Goal: Task Accomplishment & Management: Use online tool/utility

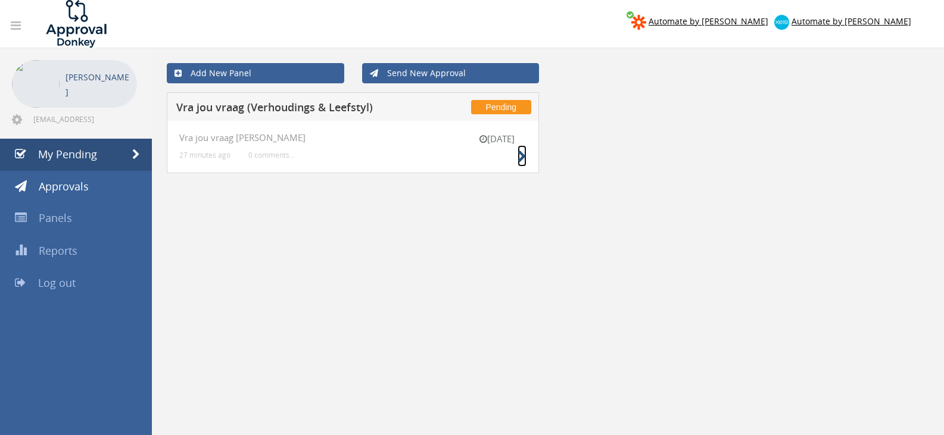
click at [522, 152] on icon at bounding box center [522, 157] width 9 height 13
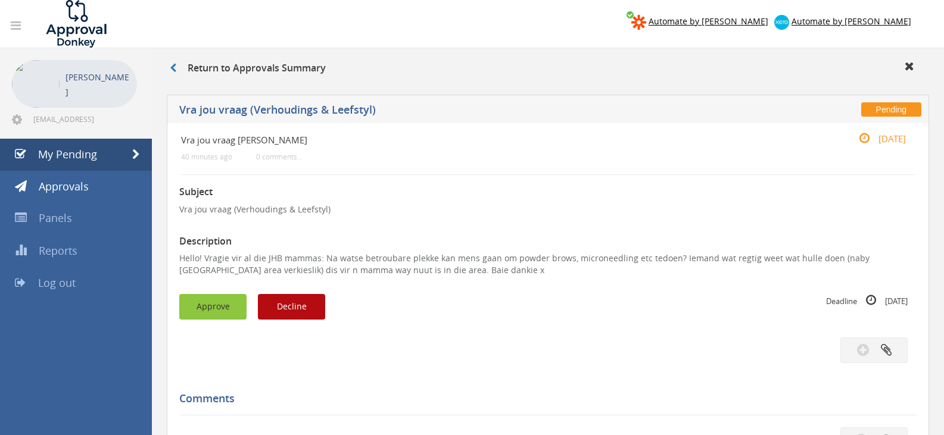
click at [214, 297] on button "Approve" at bounding box center [212, 307] width 67 height 26
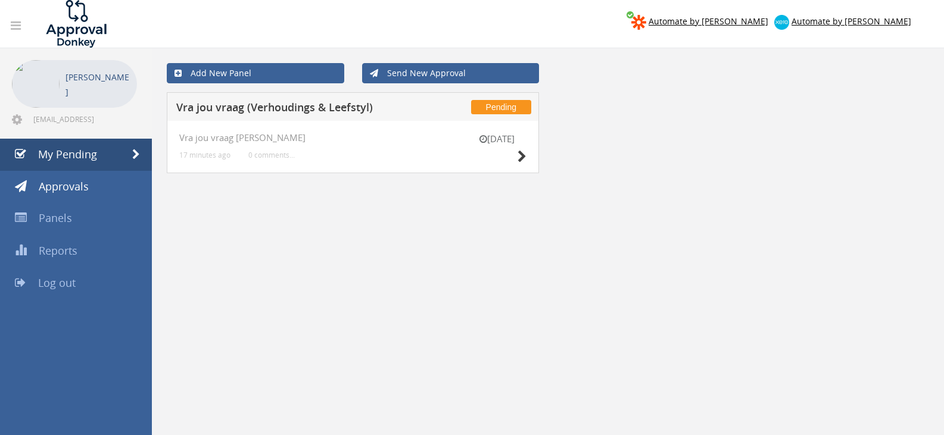
click at [535, 162] on div "[DATE] Vra jou vraag [PERSON_NAME] 17 minutes ago 0 comments..." at bounding box center [353, 147] width 372 height 52
click at [520, 153] on icon at bounding box center [522, 157] width 9 height 13
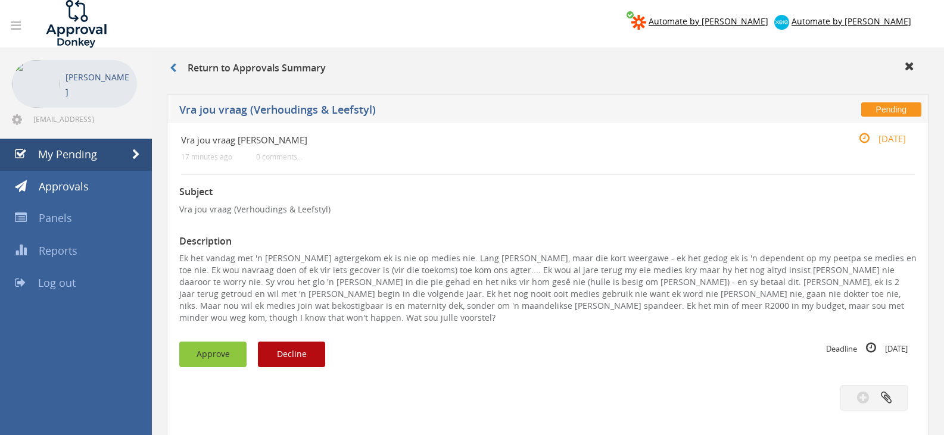
click at [231, 345] on button "Approve" at bounding box center [212, 355] width 67 height 26
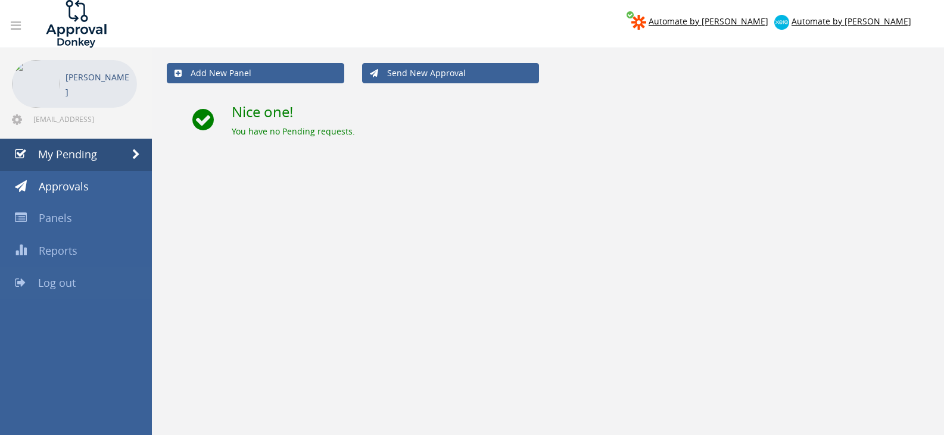
click at [85, 275] on link "Log out" at bounding box center [76, 283] width 152 height 32
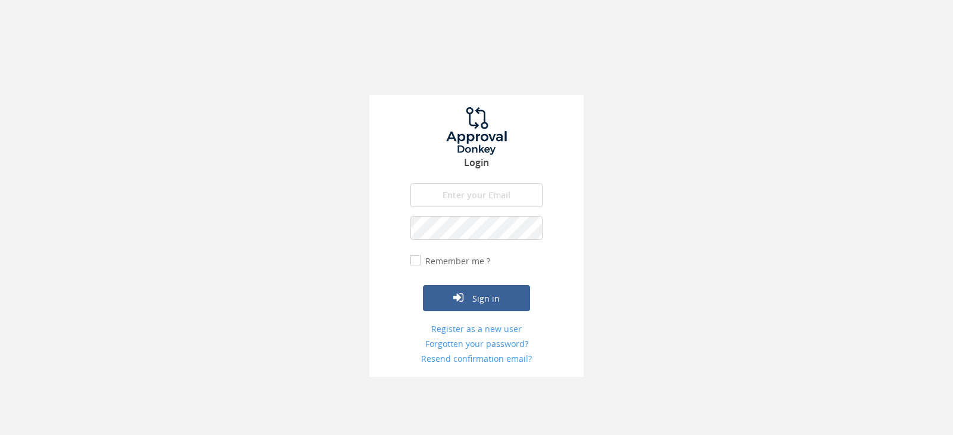
click at [454, 188] on input "email" at bounding box center [476, 195] width 132 height 24
type input "info@trouidees.co.za"
click at [423, 285] on button "Sign in" at bounding box center [476, 298] width 107 height 26
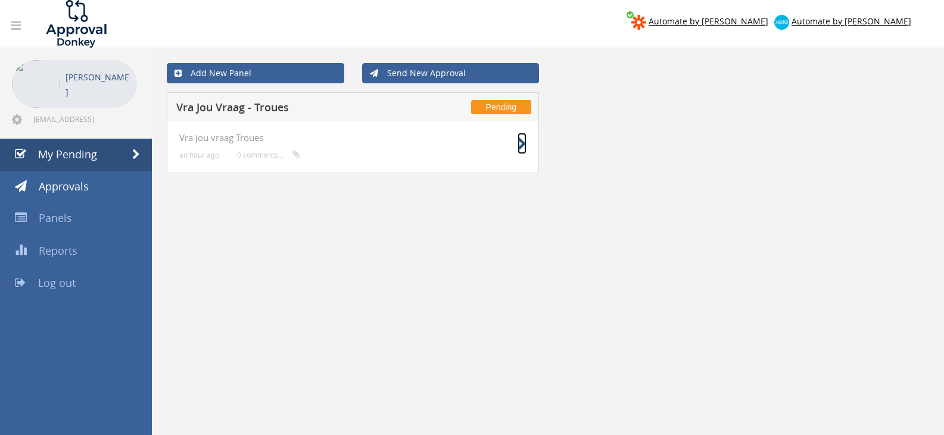
click at [518, 149] on icon at bounding box center [522, 144] width 9 height 13
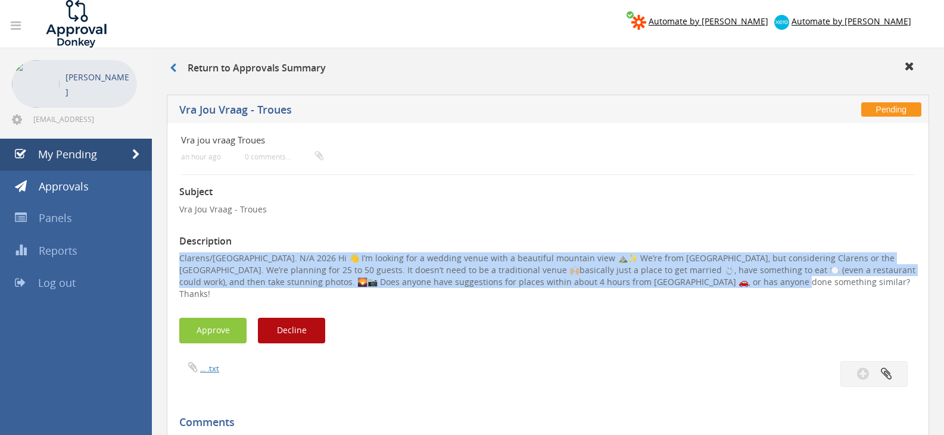
drag, startPoint x: 743, startPoint y: 281, endPoint x: 207, endPoint y: 276, distance: 536.7
click at [169, 256] on div "Vra jou vraag Troues an hour ago 0 comments... Subject Vra Jou Vraag - Troues D…" at bounding box center [548, 419] width 762 height 593
copy p "Clarens/Drakensberg. N/A 2026 Hi 👋 I’m looking for a wedding venue with a beaut…"
click at [291, 319] on button "Decline" at bounding box center [291, 331] width 67 height 26
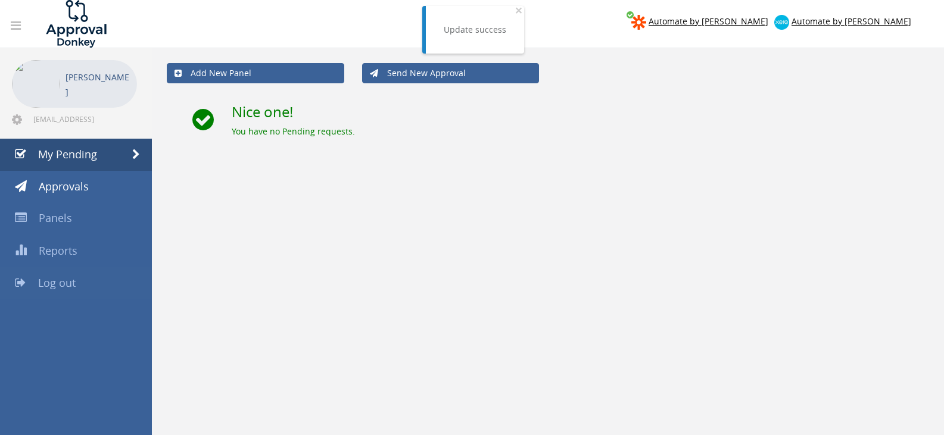
click at [110, 279] on link "Log out" at bounding box center [76, 283] width 152 height 32
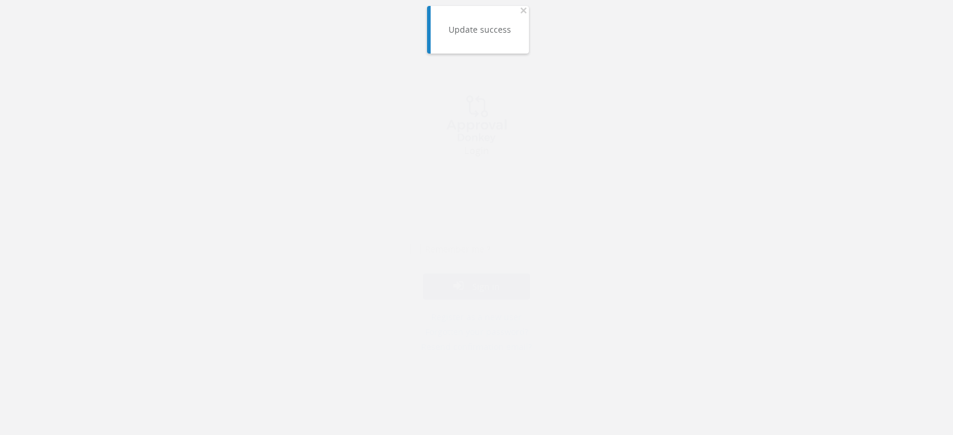
click at [483, 200] on input "email" at bounding box center [476, 195] width 132 height 24
type input "[EMAIL_ADDRESS][DOMAIN_NAME]"
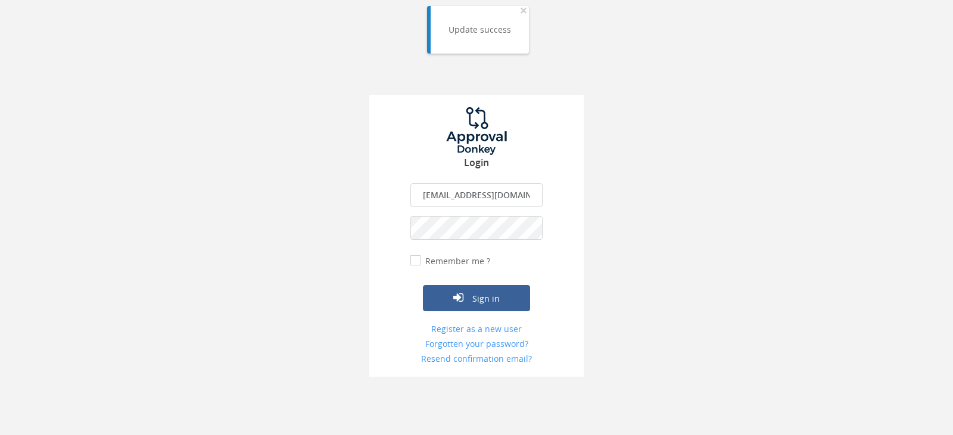
click at [423, 285] on button "Sign in" at bounding box center [476, 298] width 107 height 26
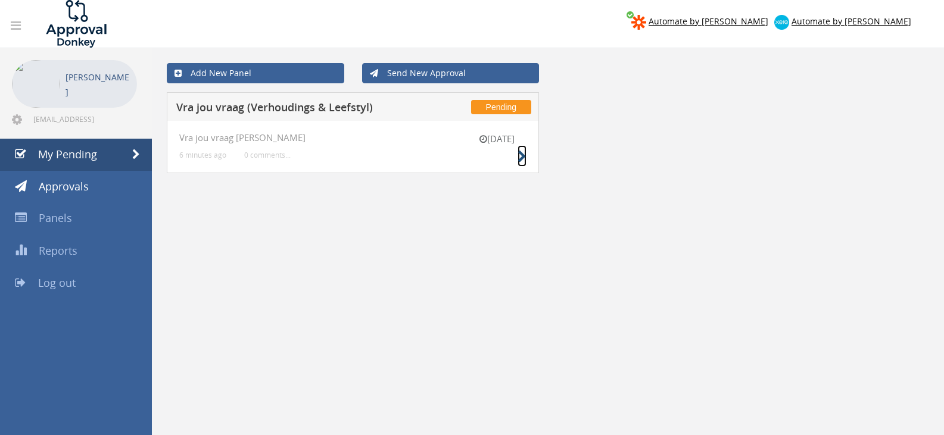
click at [521, 155] on icon at bounding box center [522, 157] width 9 height 13
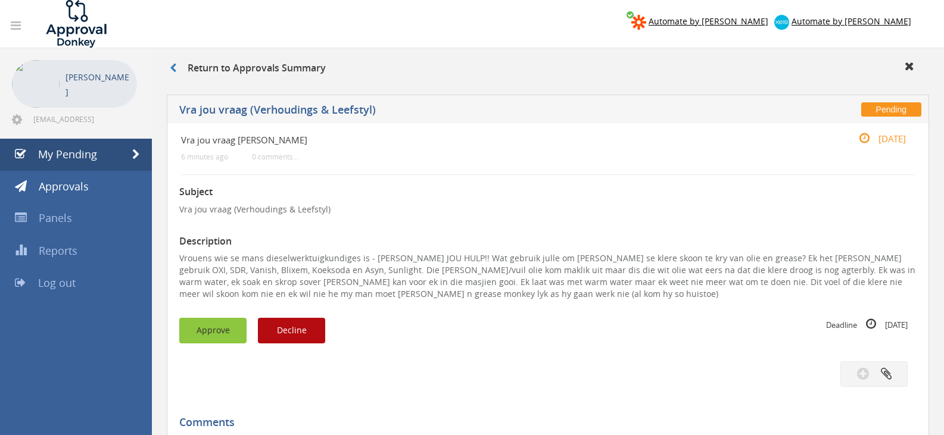
click at [228, 336] on button "Approve" at bounding box center [212, 331] width 67 height 26
